Goal: Information Seeking & Learning: Find specific fact

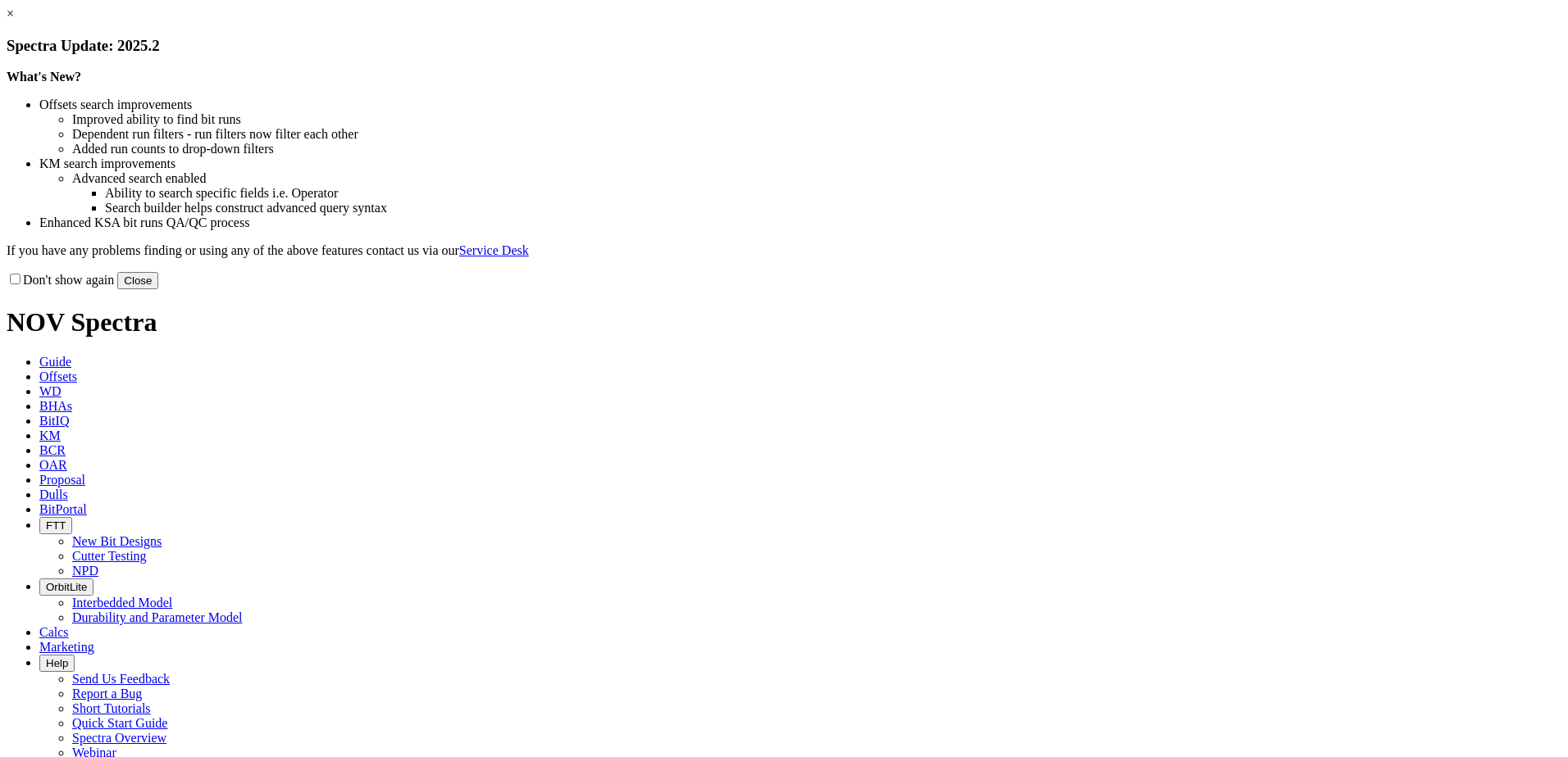
click at [158, 289] on button "Close" at bounding box center [138, 280] width 41 height 17
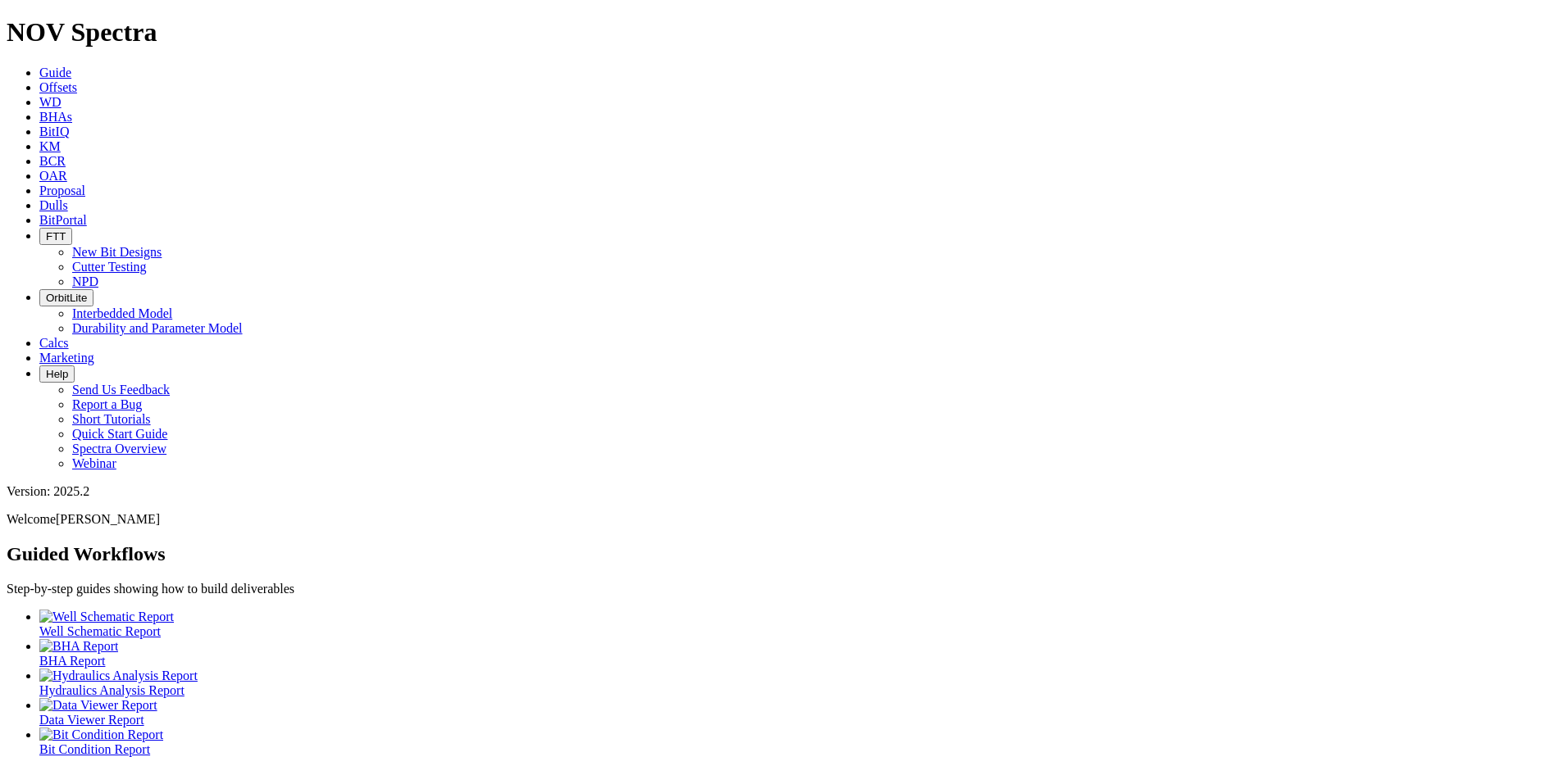
click at [77, 81] on span "Offsets" at bounding box center [58, 87] width 37 height 14
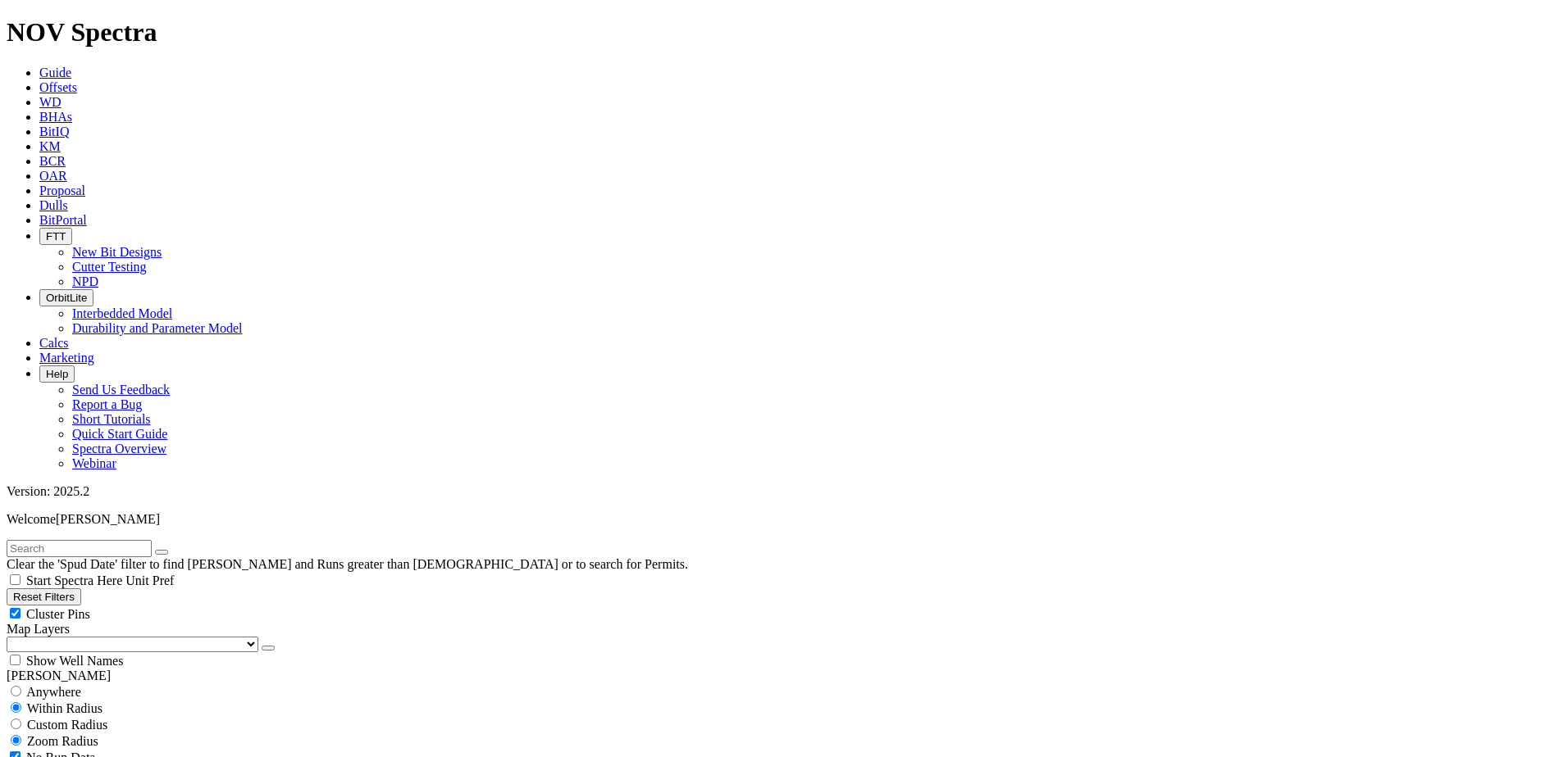
scroll to position [656, 0]
select select "8.75"
checkbox input "false"
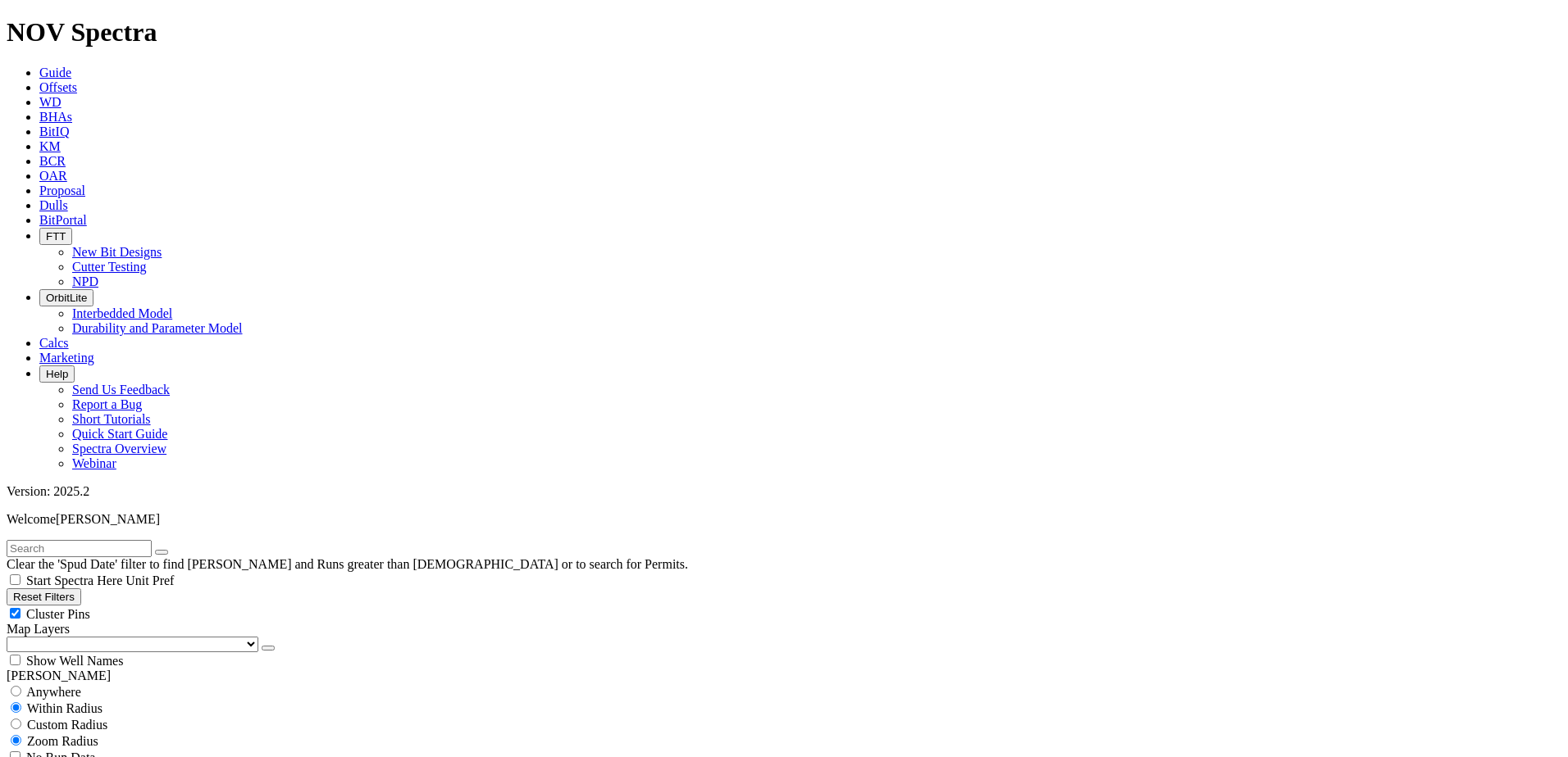
select select "? number:8.75 ?"
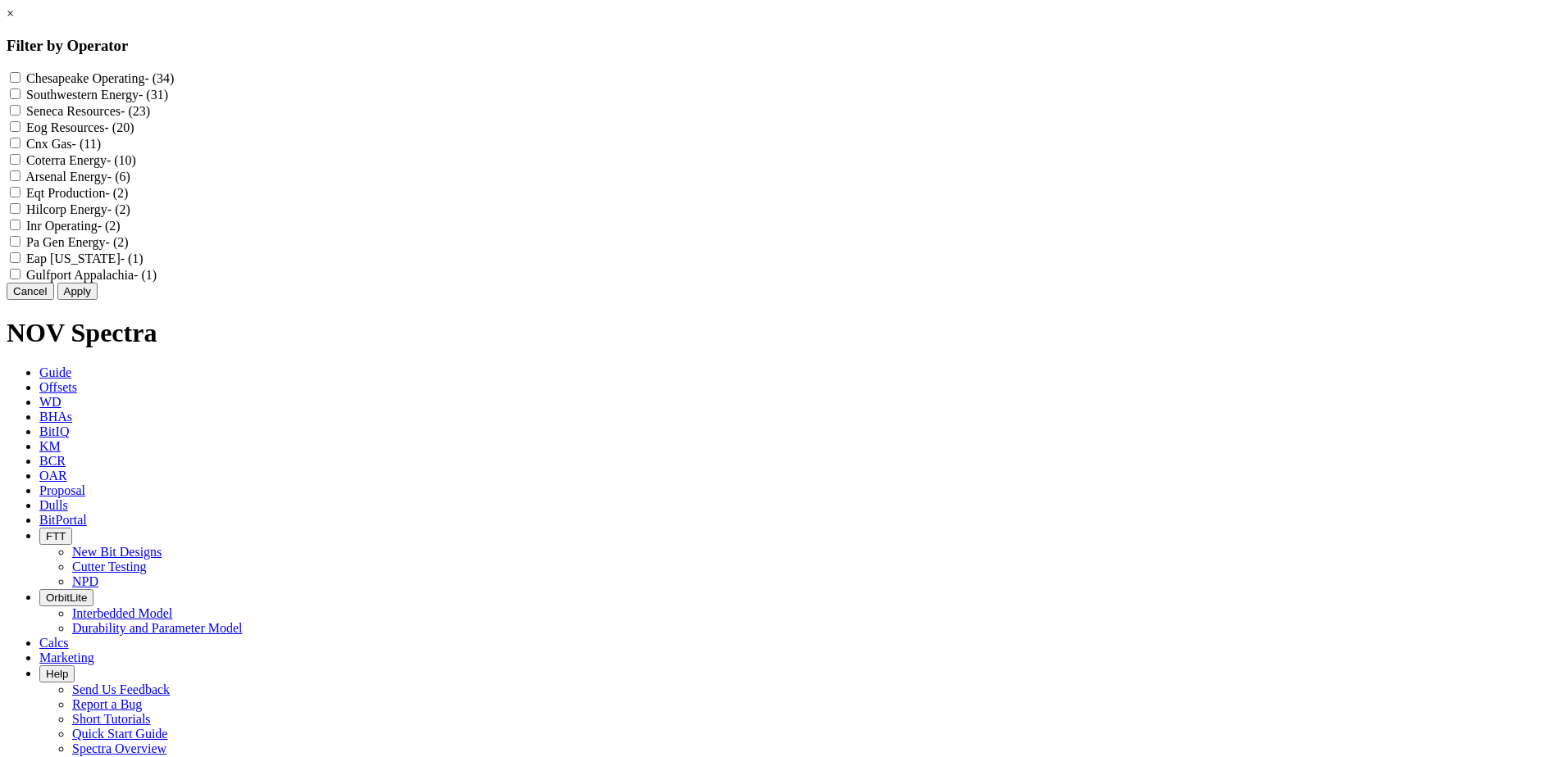
click at [21, 165] on Energy "Coterra Energy - (10)" at bounding box center [14, 158] width 10 height 10
checkbox Energy "true"
click at [97, 300] on button "Apply" at bounding box center [77, 291] width 40 height 17
